Goal: Task Accomplishment & Management: Manage account settings

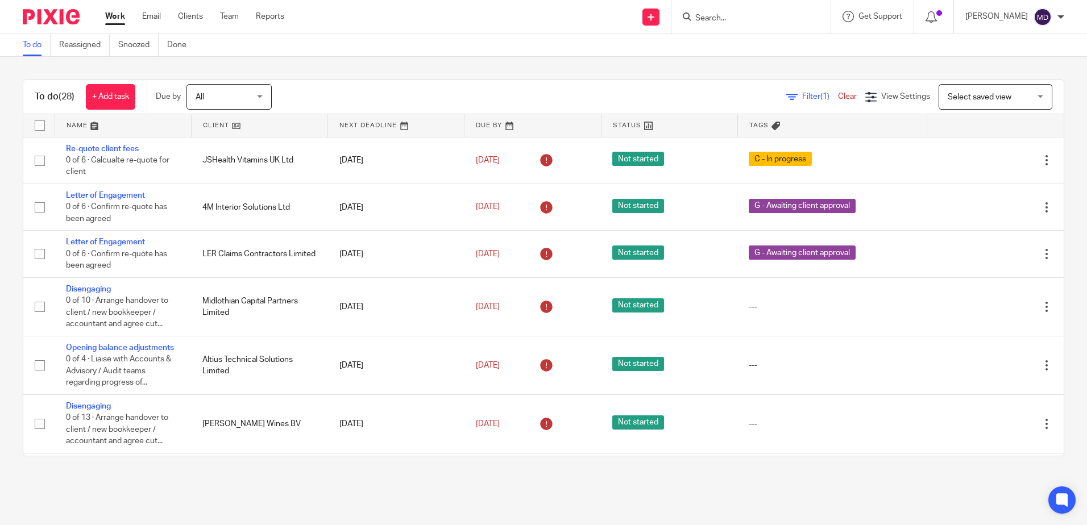
click at [71, 121] on link at bounding box center [123, 125] width 136 height 23
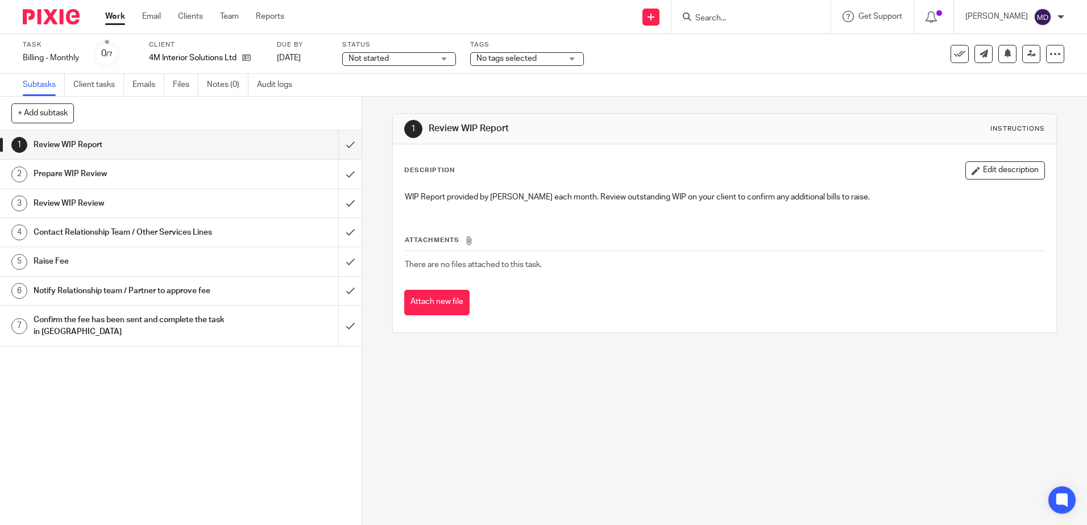
click at [521, 61] on span "No tags selected" at bounding box center [506, 59] width 60 height 8
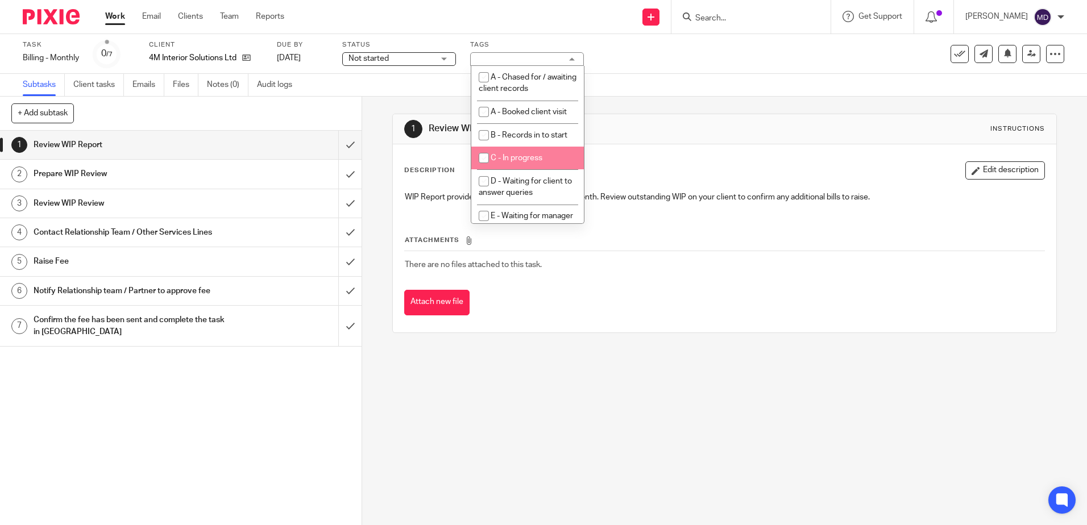
click at [529, 154] on li "C - In progress" at bounding box center [527, 158] width 113 height 23
checkbox input "true"
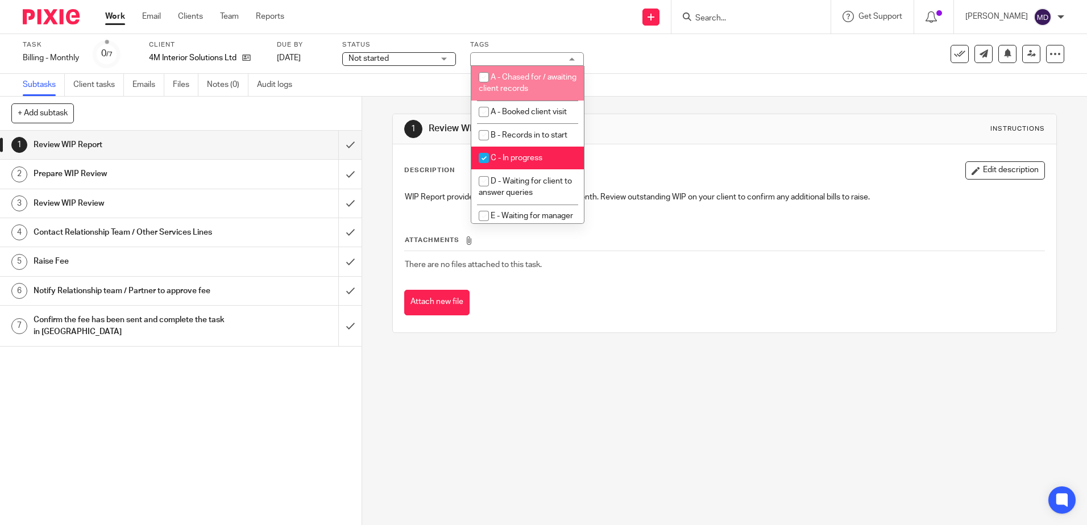
click at [708, 76] on div "Subtasks Client tasks Emails Files Notes (0) Audit logs" at bounding box center [543, 85] width 1087 height 23
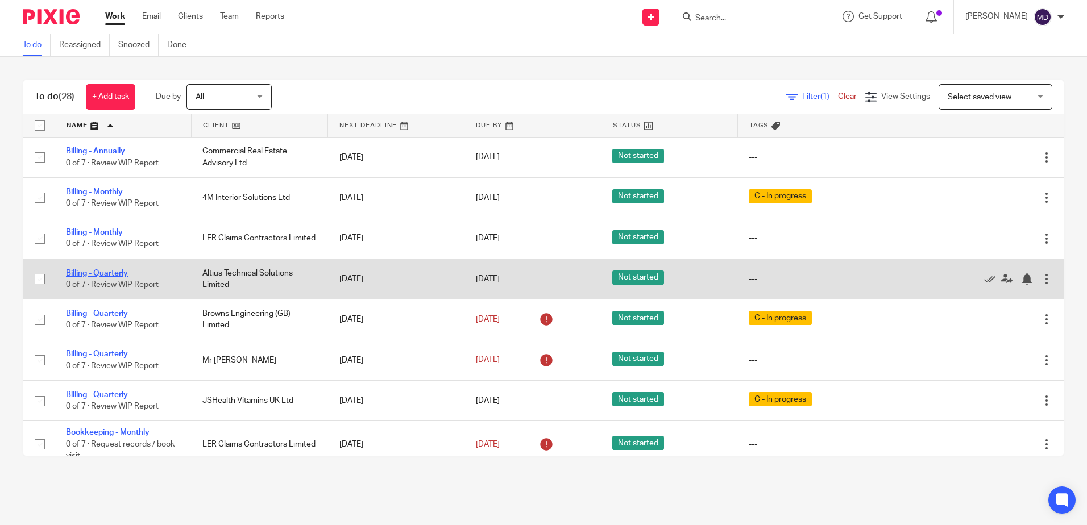
click at [101, 275] on link "Billing - Quarterly" at bounding box center [97, 273] width 62 height 8
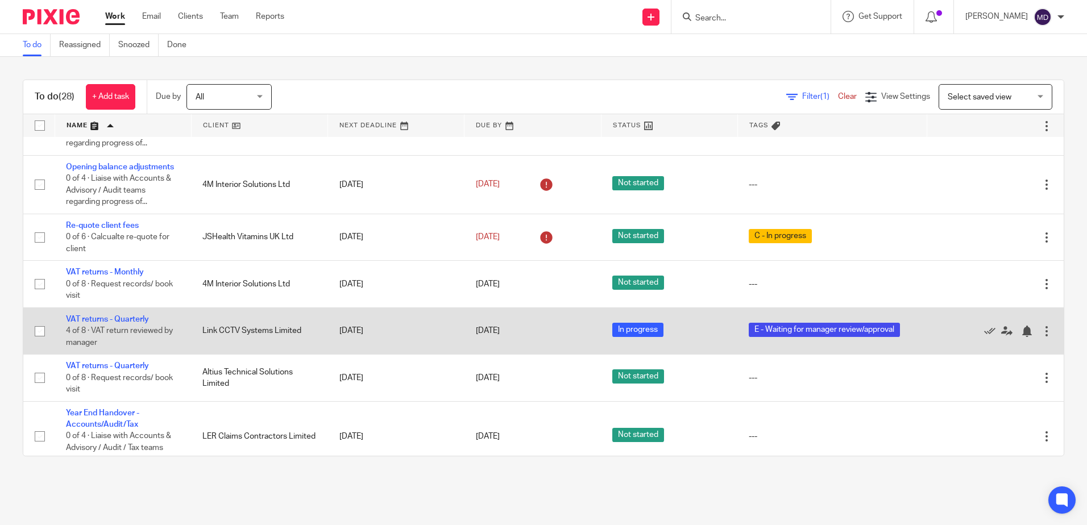
scroll to position [1124, 0]
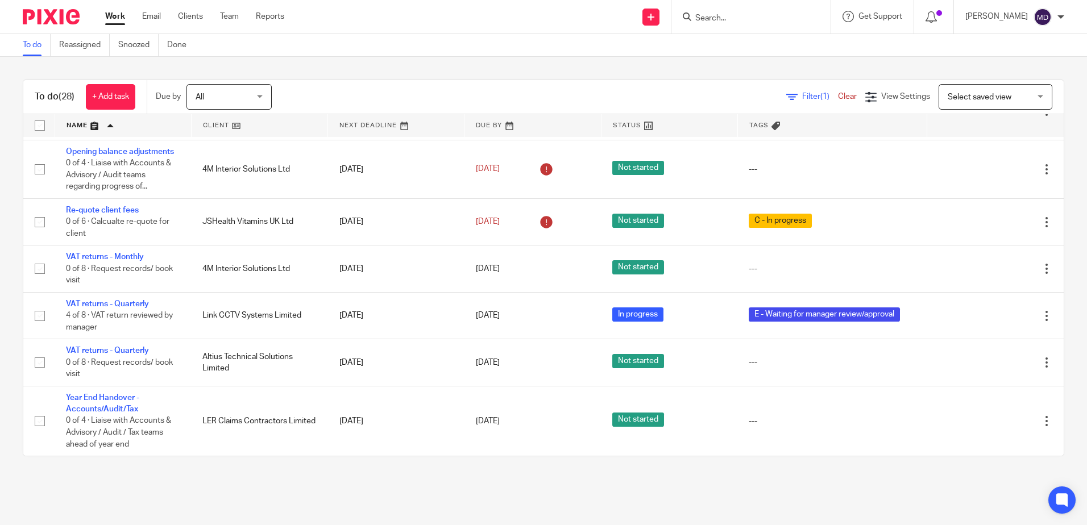
click at [746, 19] on input "Search" at bounding box center [745, 19] width 102 height 10
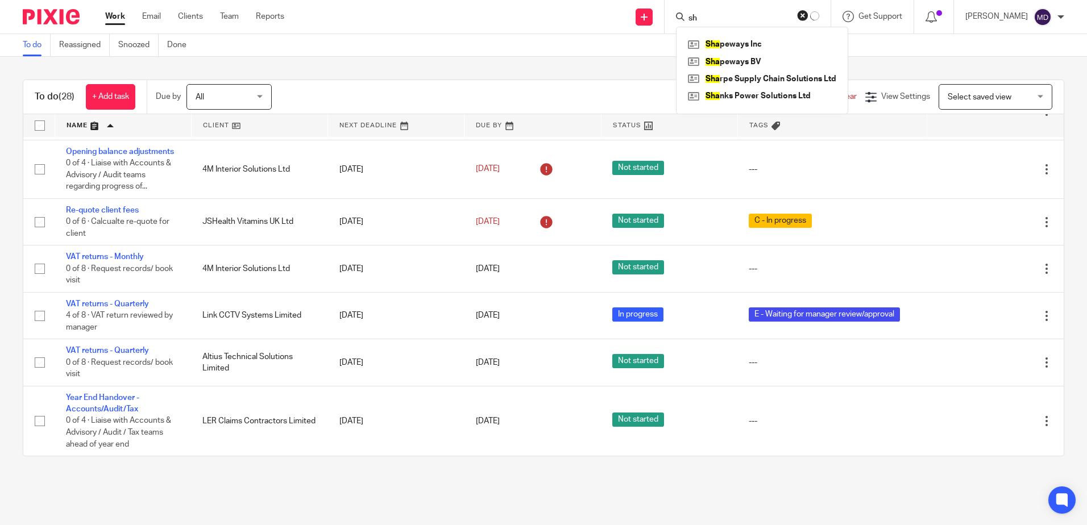
type input "s"
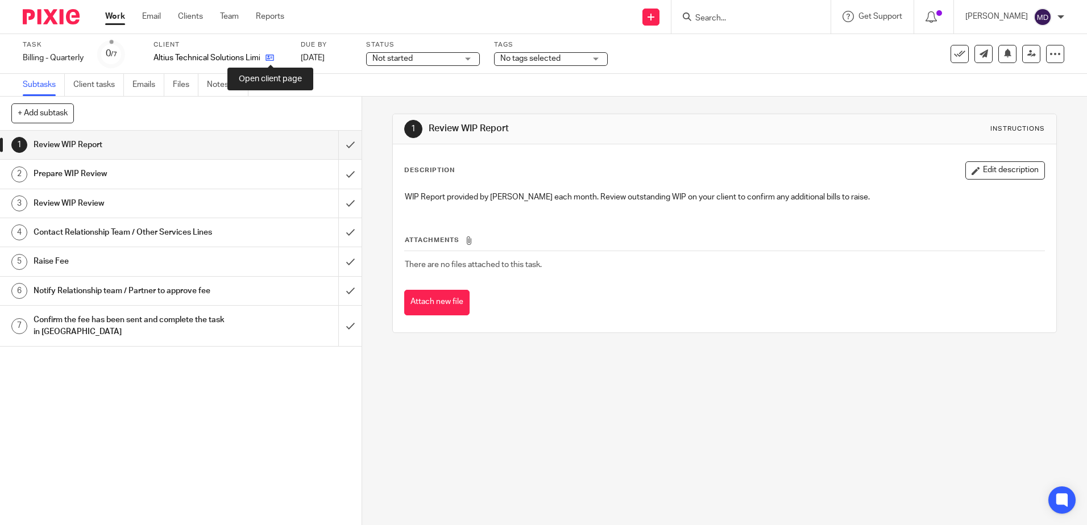
click at [273, 56] on icon at bounding box center [270, 57] width 9 height 9
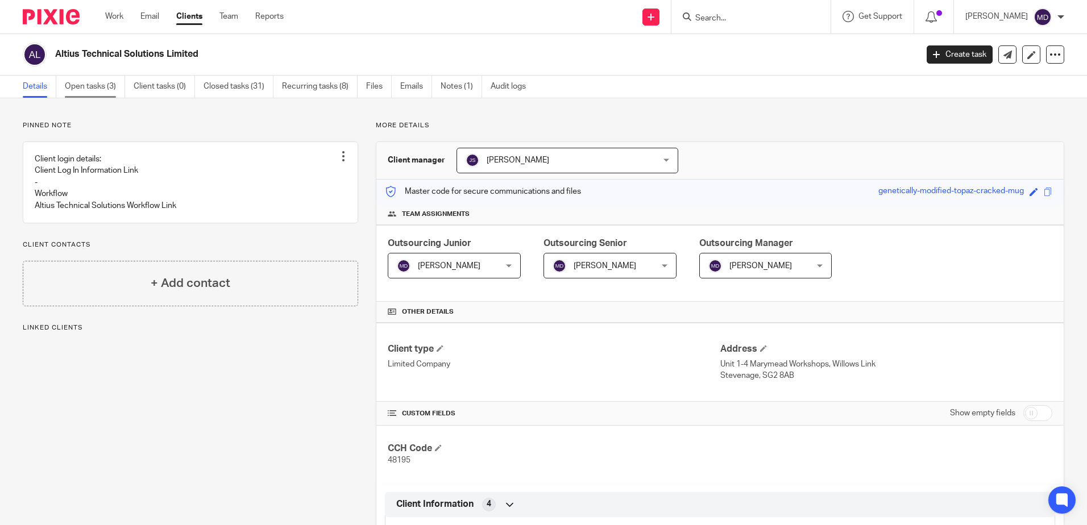
click at [85, 89] on link "Open tasks (3)" at bounding box center [95, 87] width 60 height 22
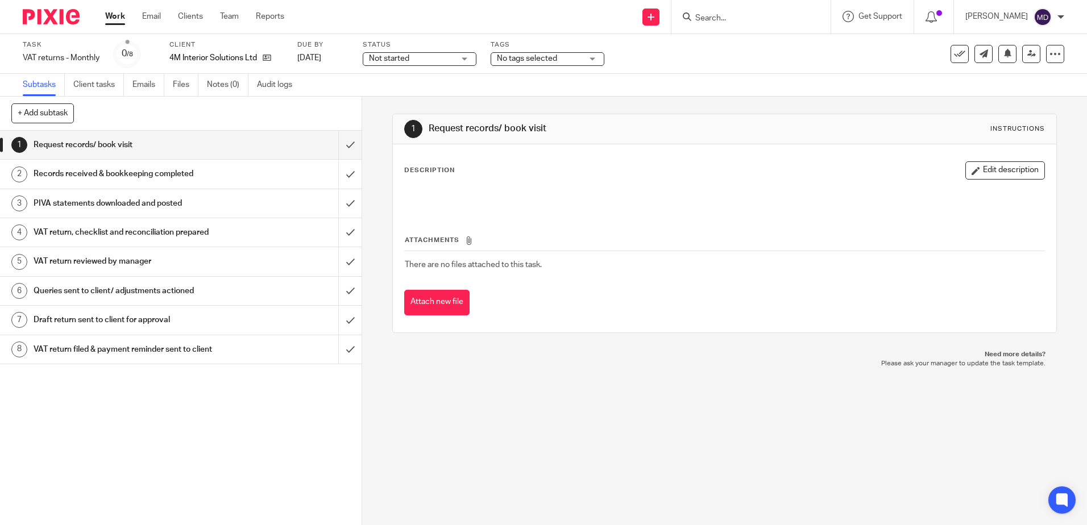
click at [561, 63] on span "No tags selected" at bounding box center [539, 59] width 85 height 12
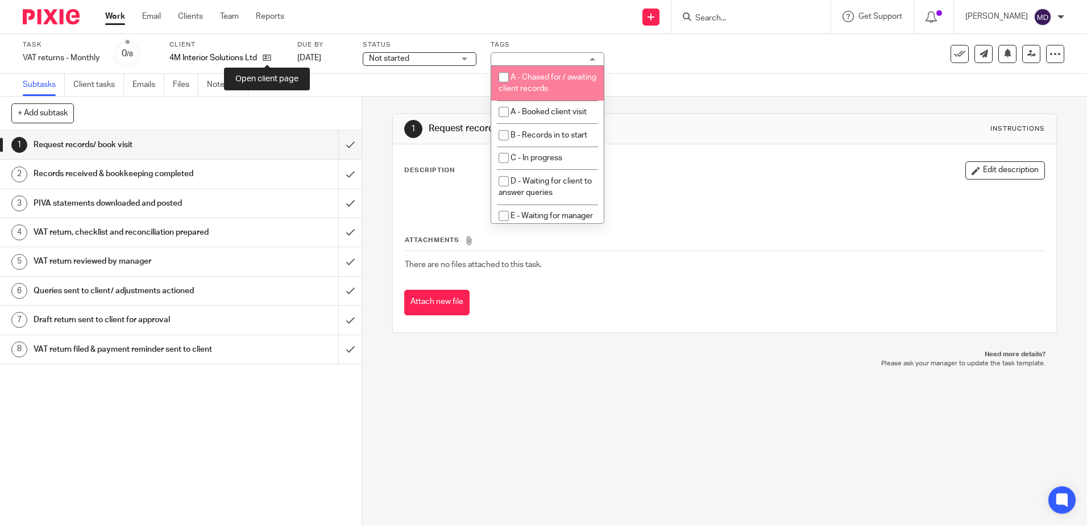
drag, startPoint x: 268, startPoint y: 56, endPoint x: 269, endPoint y: 70, distance: 13.7
click at [268, 56] on icon at bounding box center [267, 57] width 9 height 9
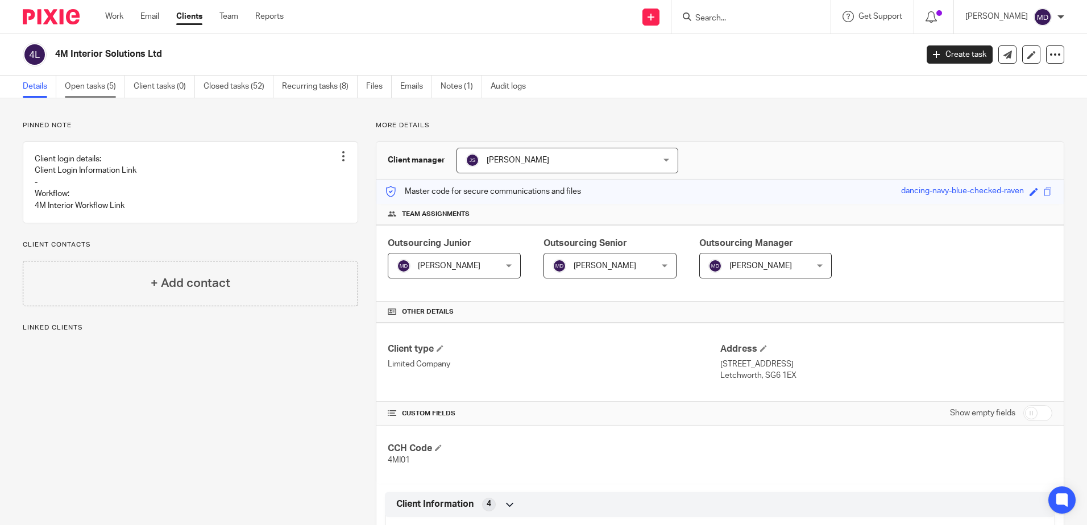
click at [76, 86] on link "Open tasks (5)" at bounding box center [95, 87] width 60 height 22
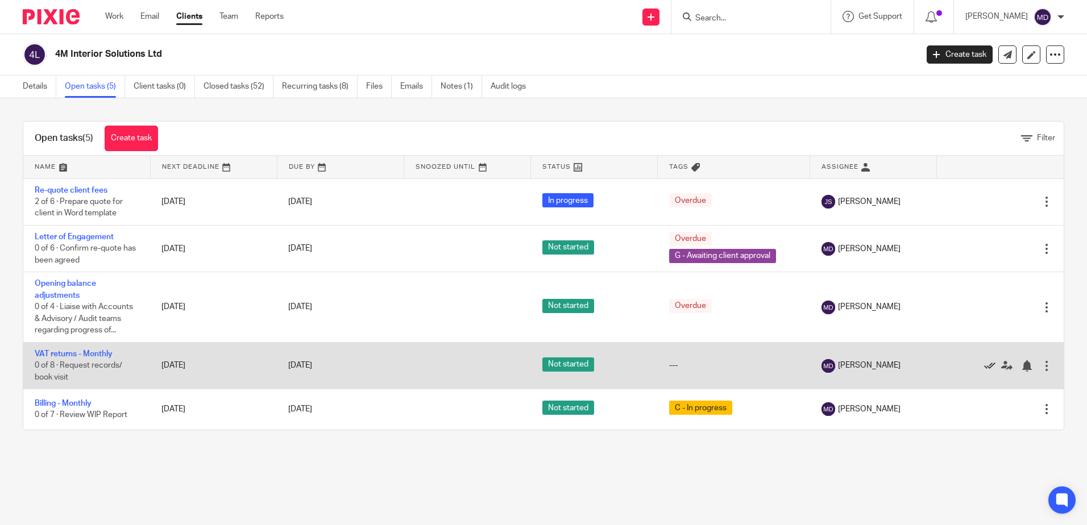
click at [984, 364] on icon at bounding box center [989, 365] width 11 height 11
